Goal: Book appointment/travel/reservation

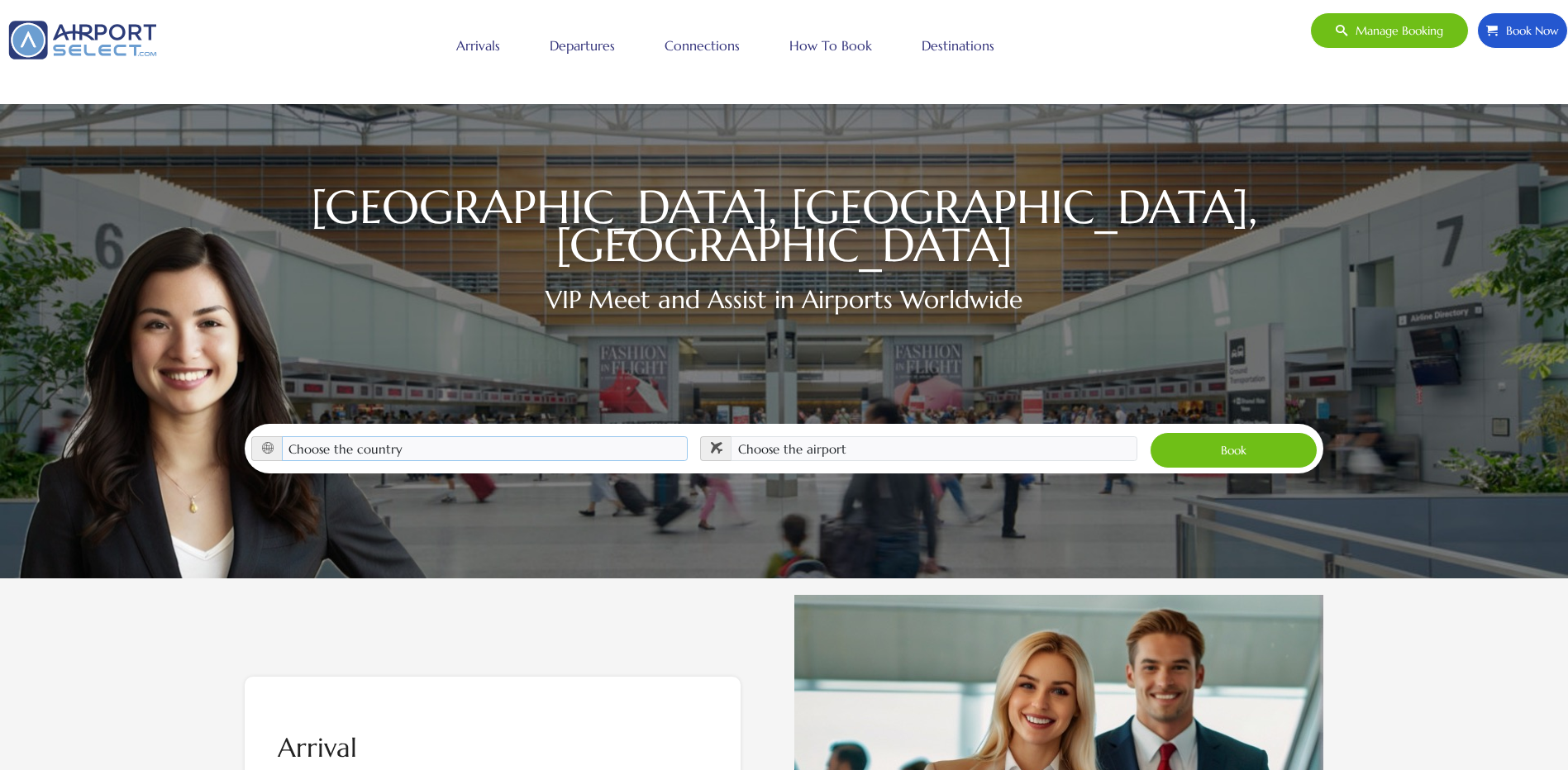
click at [491, 436] on select "Choose the country [GEOGRAPHIC_DATA] [GEOGRAPHIC_DATA] [GEOGRAPHIC_DATA] [GEOGR…" at bounding box center [485, 448] width 407 height 24
select select "[GEOGRAPHIC_DATA]"
click at [282, 436] on select "Choose the country Albania Austria Bosnia and Herzegovina Canada China Croatia …" at bounding box center [485, 448] width 407 height 24
click at [792, 436] on select "Choose the airport Albany Int'l Airport (ALB) Albuquerque Int Sunport (ABQ) Asp…" at bounding box center [934, 448] width 407 height 24
select select "DFW"
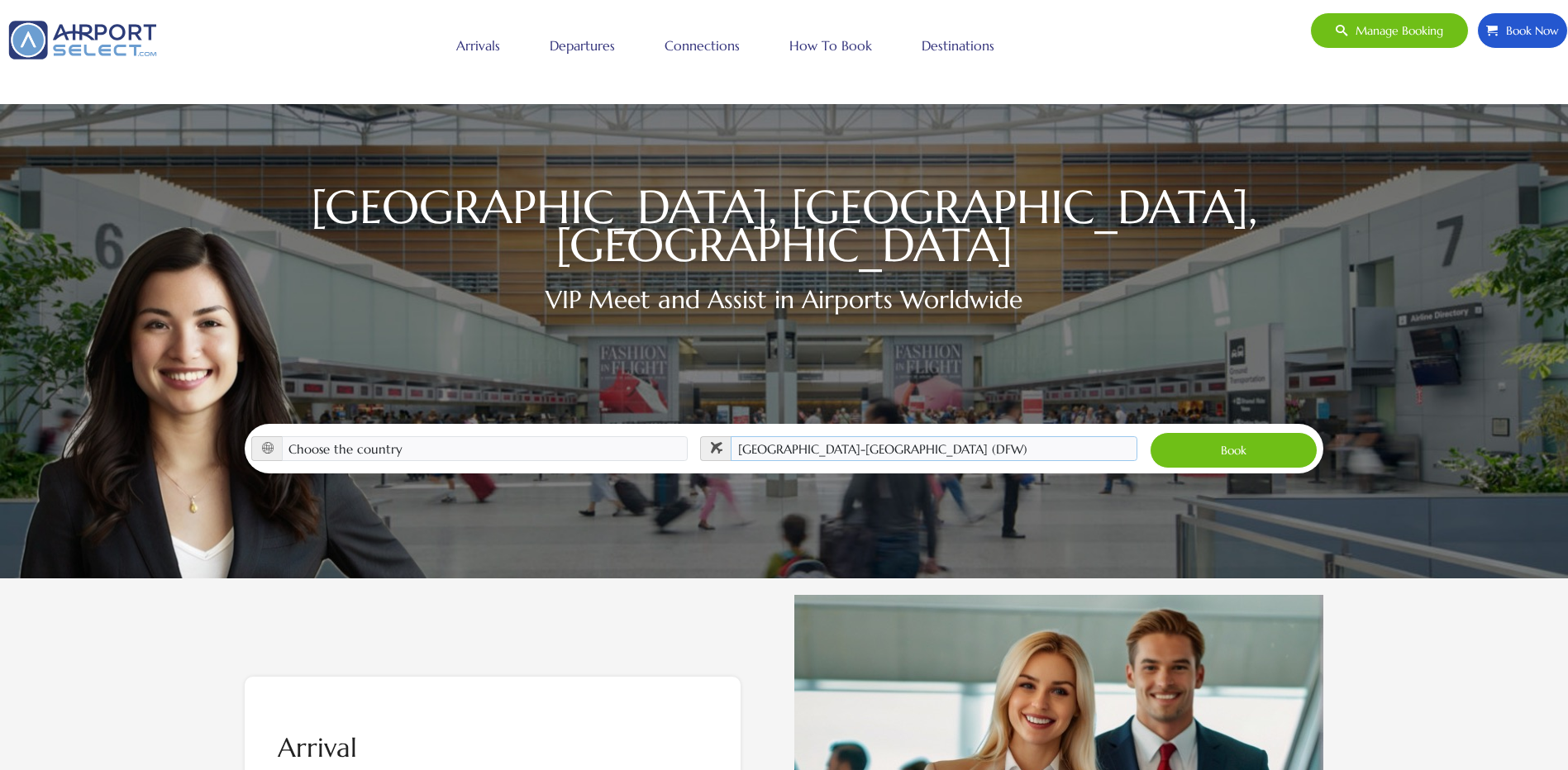
click at [730, 436] on select "Choose the airport Albany Int'l Airport (ALB) Albuquerque Int Sunport (ABQ) Asp…" at bounding box center [934, 448] width 407 height 24
click at [1241, 442] on button "Book" at bounding box center [1233, 450] width 168 height 36
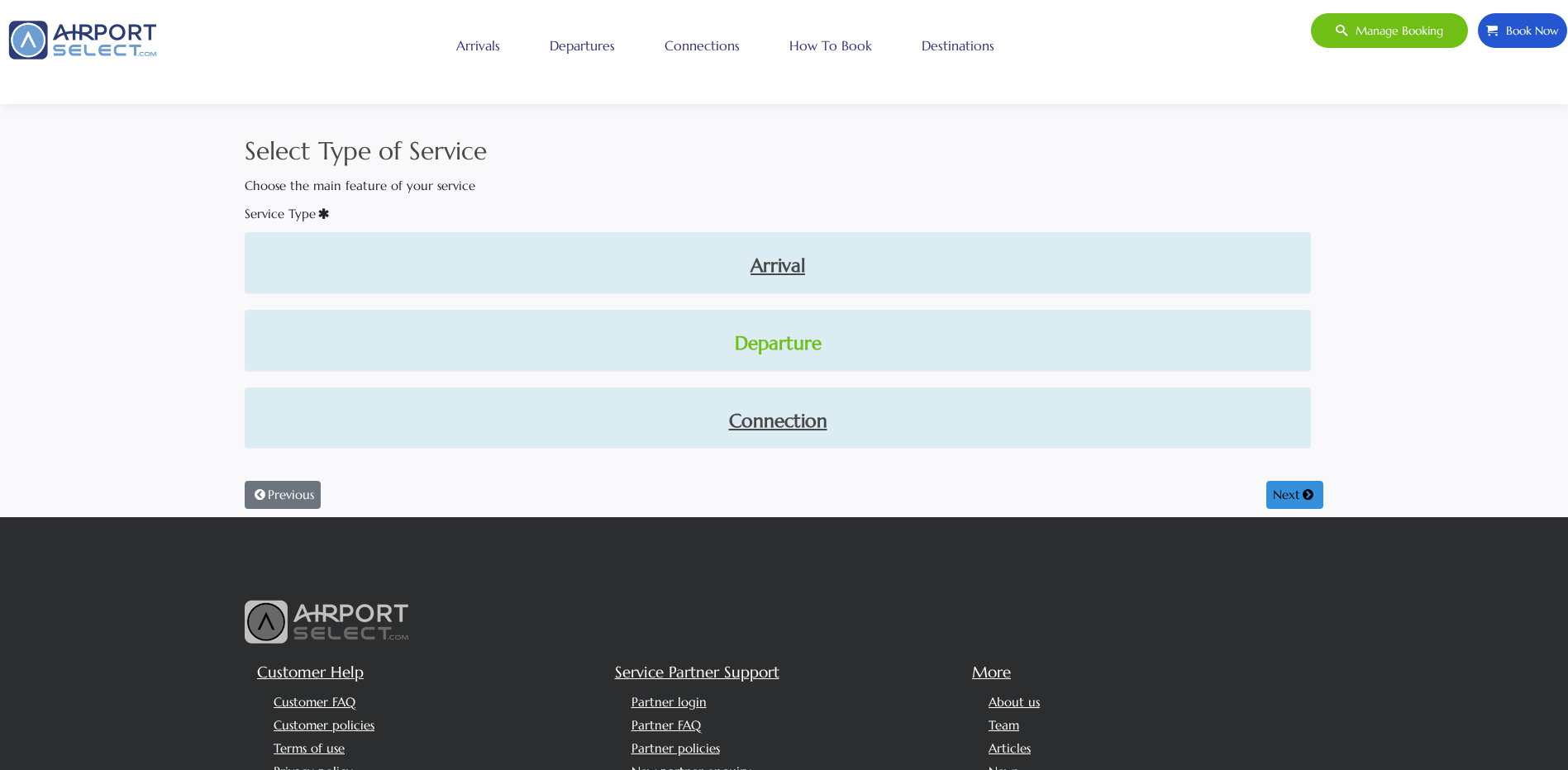
click at [757, 337] on link "Departure" at bounding box center [778, 344] width 1040 height 28
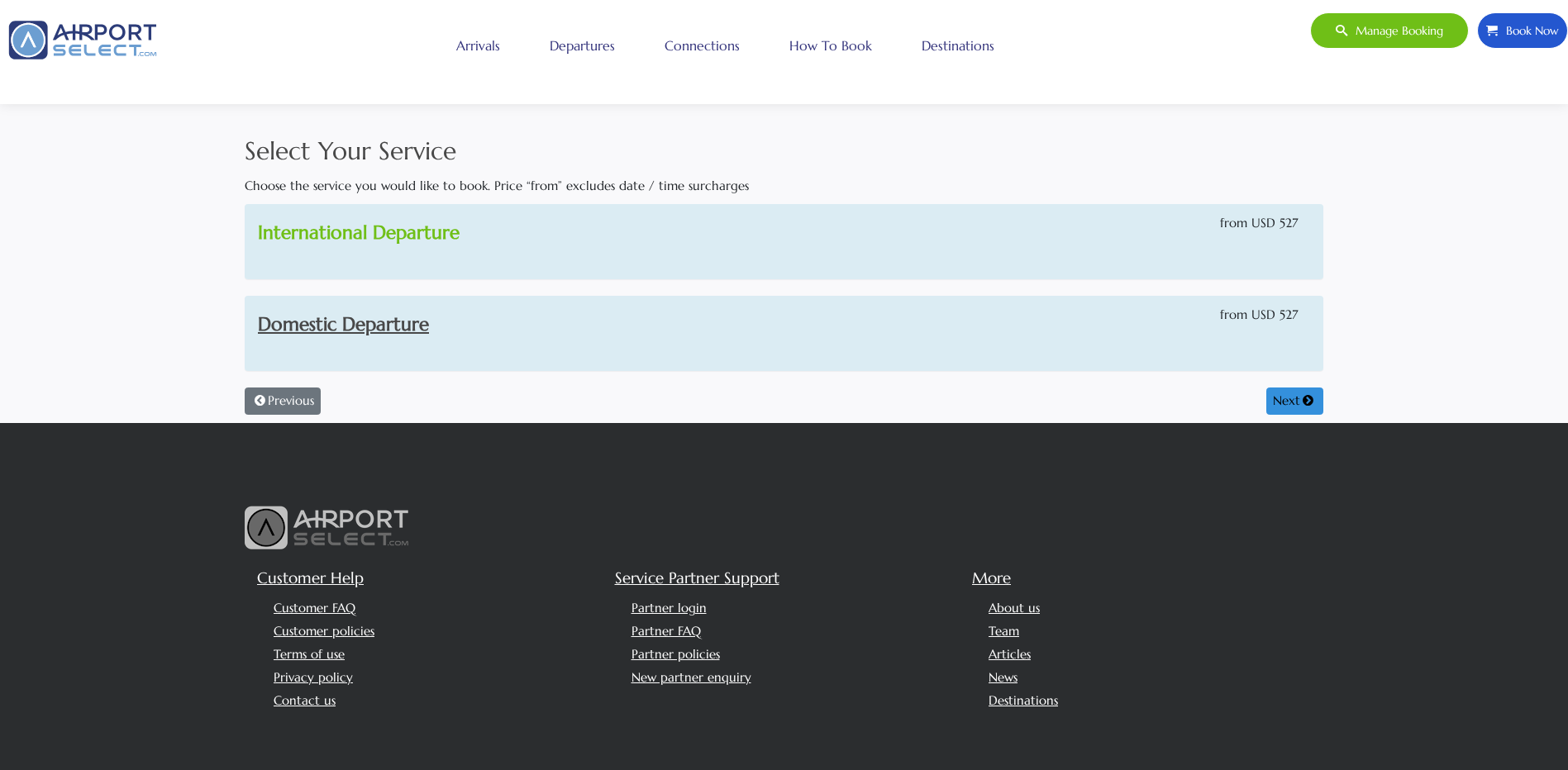
click at [414, 241] on link "International Departure" at bounding box center [358, 232] width 201 height 24
